Goal: Browse casually

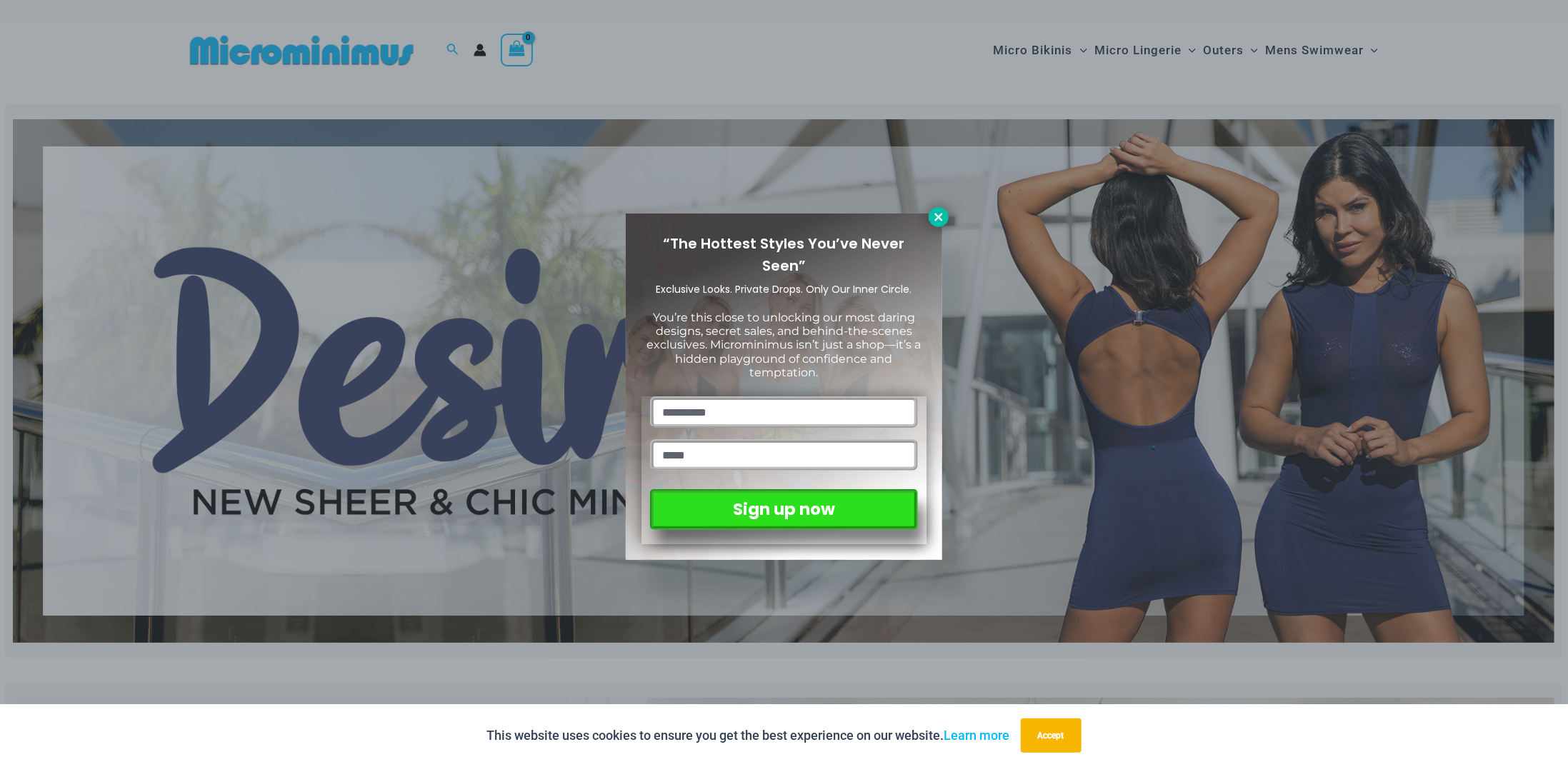
click at [932, 218] on button at bounding box center [939, 217] width 20 height 20
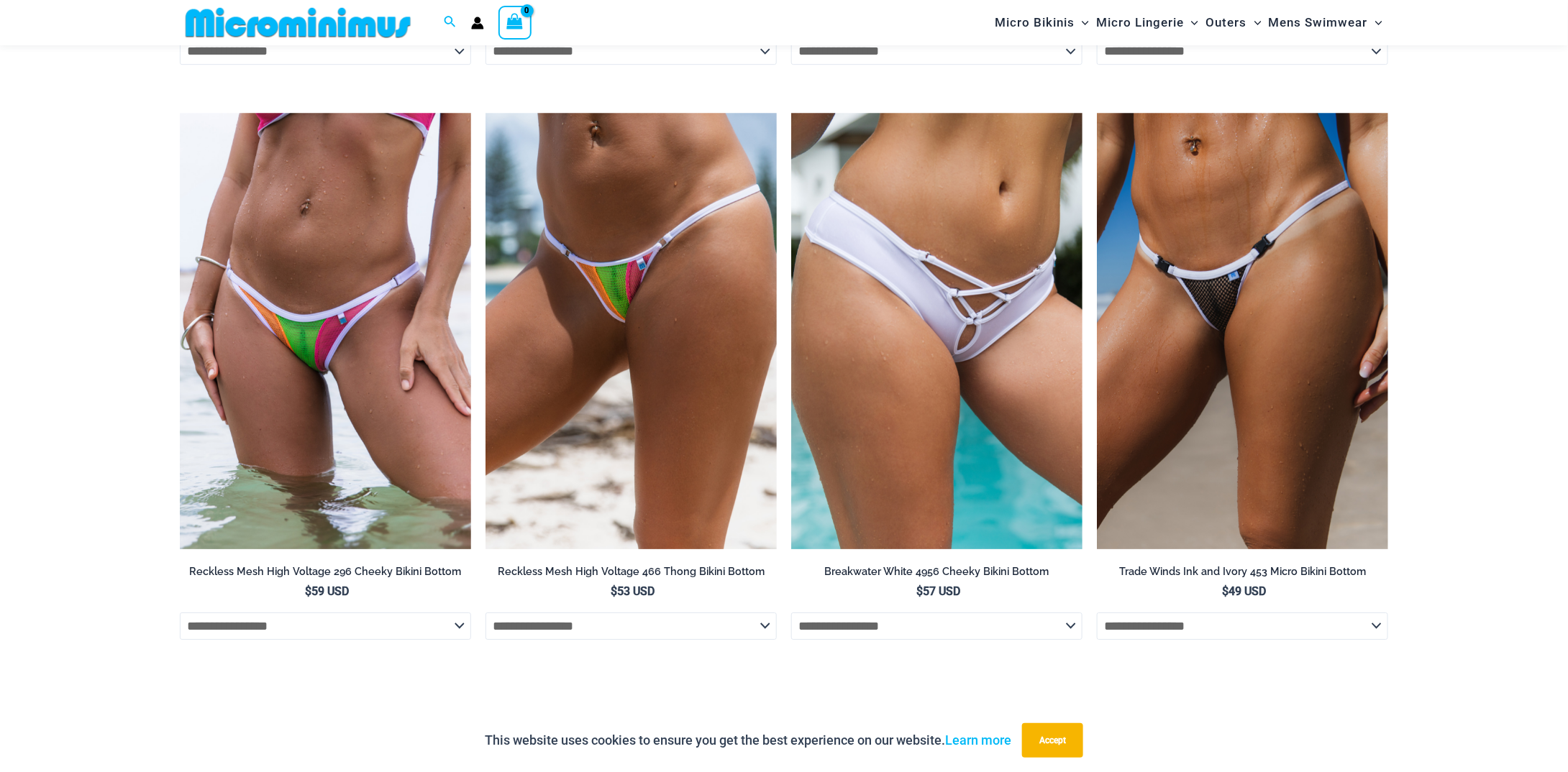
scroll to position [5453, 0]
